Goal: Check status

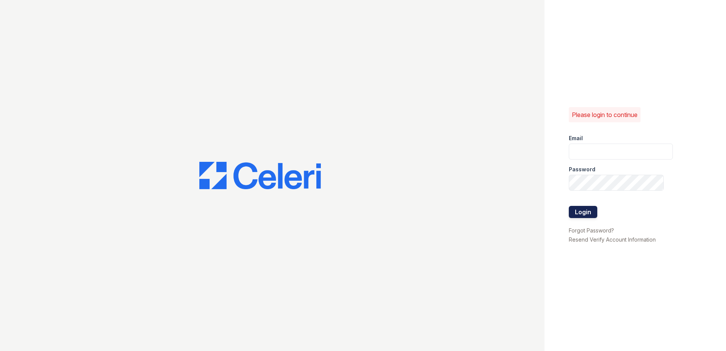
type input "[EMAIL_ADDRESS][DOMAIN_NAME]"
click at [582, 216] on button "Login" at bounding box center [583, 212] width 28 height 12
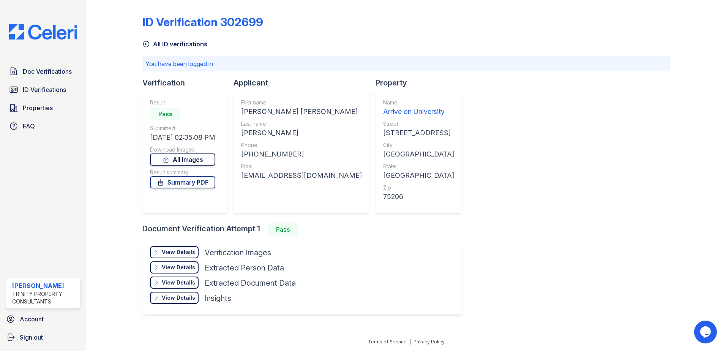
click at [187, 157] on link "All Images" at bounding box center [182, 159] width 65 height 12
click at [199, 157] on link "All Images" at bounding box center [182, 159] width 65 height 12
click at [436, 99] on div "ID Verification 302699 All ID verifications You have been logged in Verificatio…" at bounding box center [406, 164] width 528 height 322
